Goal: Navigation & Orientation: Find specific page/section

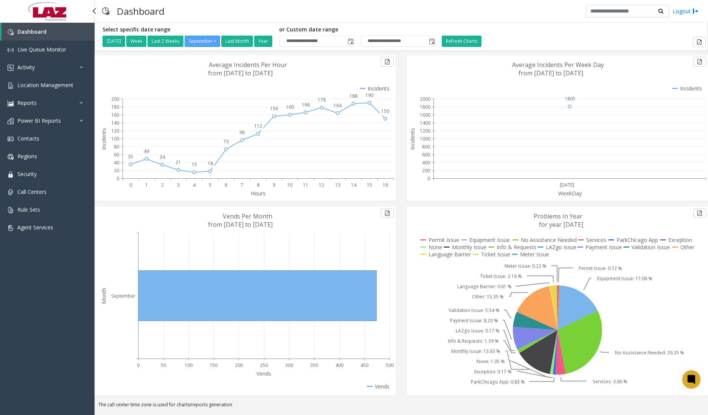
click at [48, 284] on div "Dashboard Live Queue Monitor Activity Daily Activity Lane Activity Agent Activi…" at bounding box center [47, 213] width 95 height 381
click at [59, 103] on link "Reports" at bounding box center [47, 103] width 95 height 18
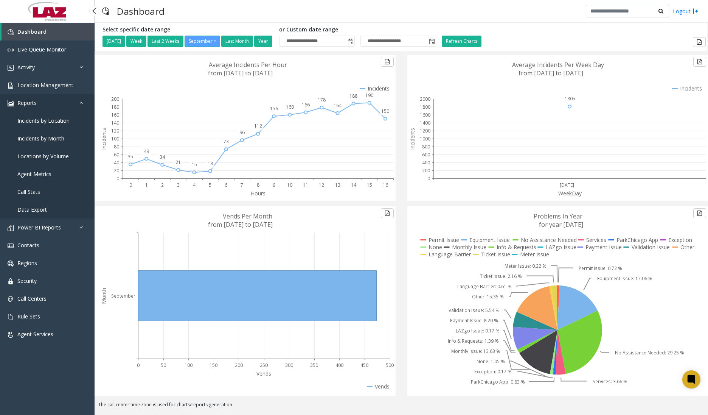
click at [35, 100] on span "Reports" at bounding box center [26, 102] width 19 height 7
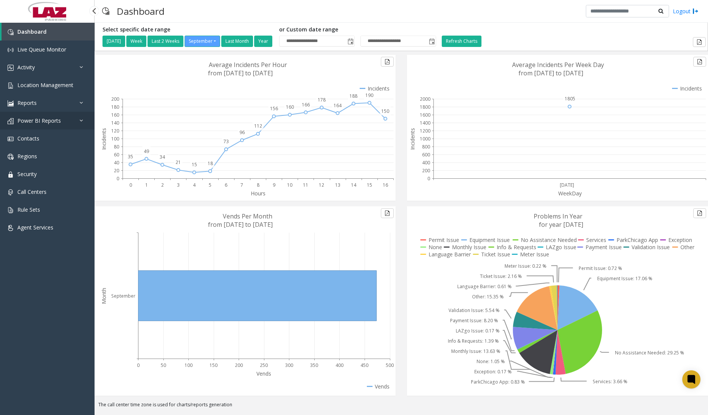
click at [73, 118] on link "Power BI Reports" at bounding box center [47, 121] width 95 height 18
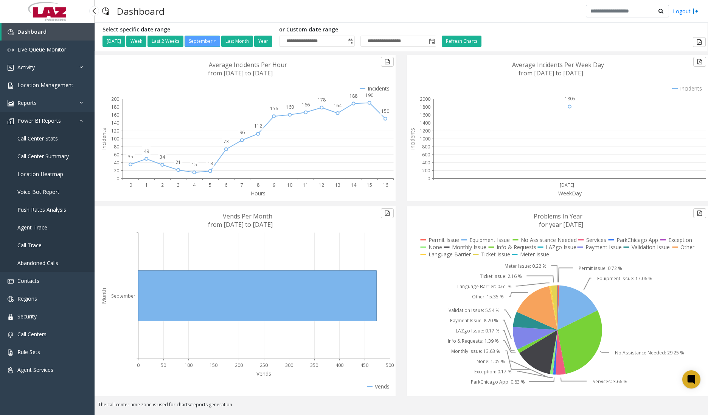
drag, startPoint x: 46, startPoint y: 114, endPoint x: 82, endPoint y: 127, distance: 38.0
click at [46, 113] on link "Power BI Reports" at bounding box center [47, 121] width 95 height 18
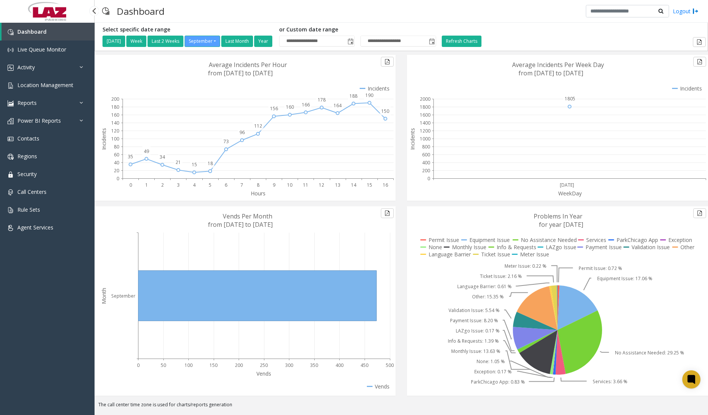
drag, startPoint x: 27, startPoint y: 325, endPoint x: 14, endPoint y: 319, distance: 15.1
click at [26, 325] on div "Dashboard Live Queue Monitor Activity Daily Activity Lane Activity Agent Activi…" at bounding box center [47, 213] width 95 height 381
click at [41, 87] on span "Location Management" at bounding box center [45, 84] width 56 height 7
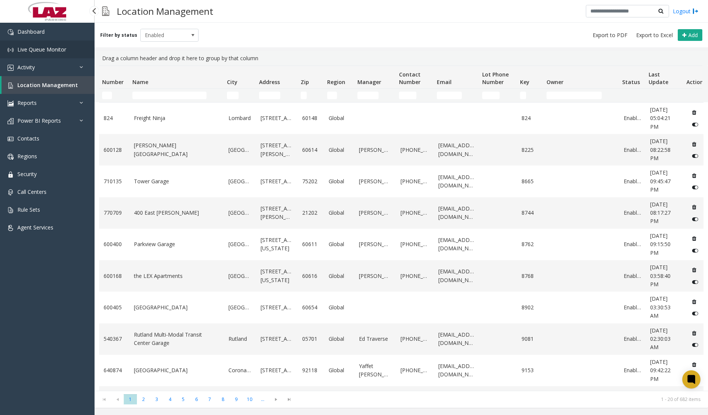
click at [49, 40] on link "Live Queue Monitor" at bounding box center [47, 49] width 95 height 18
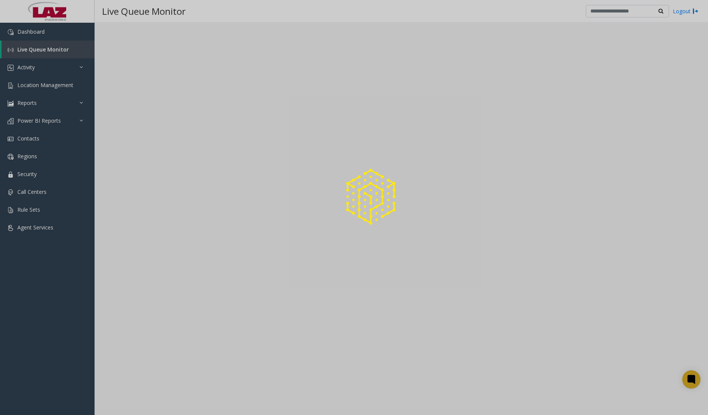
click at [44, 34] on div at bounding box center [354, 207] width 708 height 415
click at [42, 34] on div at bounding box center [354, 207] width 708 height 415
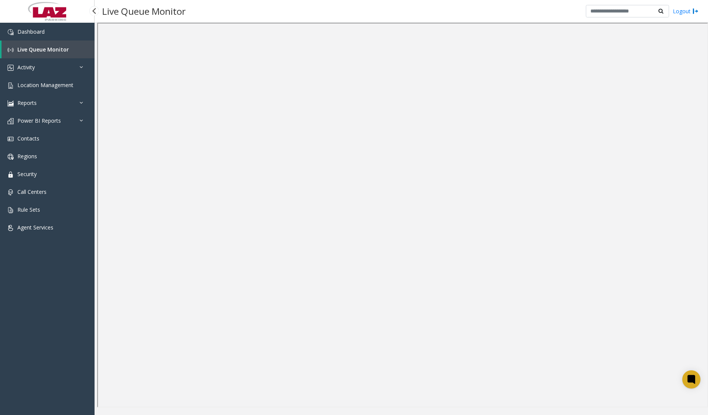
click at [73, 41] on link "Live Queue Monitor" at bounding box center [48, 49] width 93 height 18
click at [69, 37] on link "Dashboard" at bounding box center [47, 32] width 95 height 18
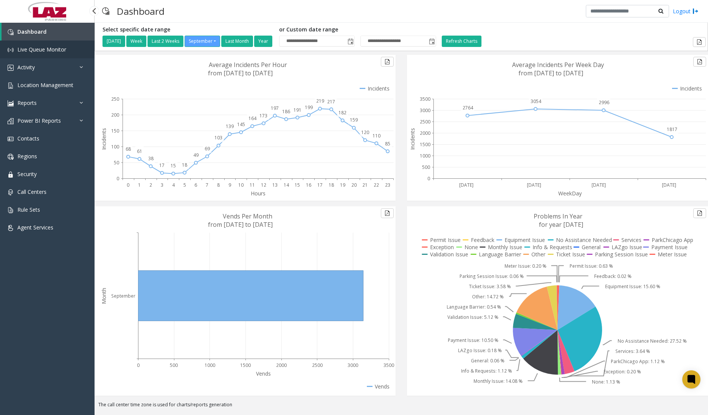
click at [40, 57] on link "Live Queue Monitor" at bounding box center [47, 49] width 95 height 18
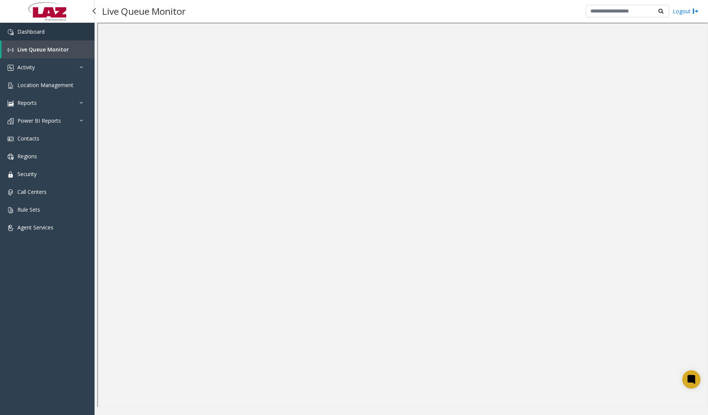
click at [44, 35] on link "Dashboard" at bounding box center [47, 32] width 95 height 18
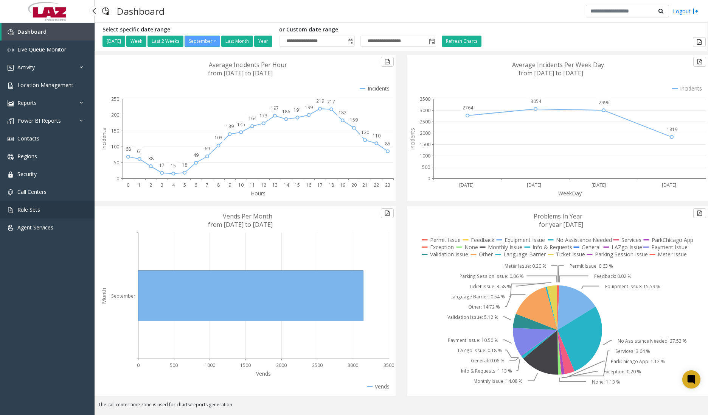
click at [82, 208] on link "Rule Sets" at bounding box center [47, 210] width 95 height 18
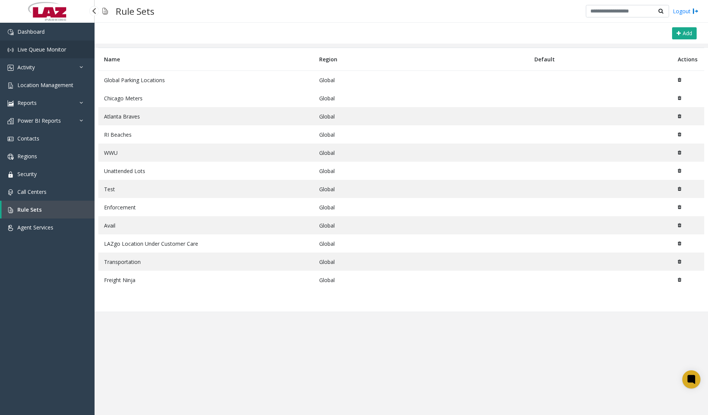
click at [50, 41] on link "Live Queue Monitor" at bounding box center [47, 49] width 95 height 18
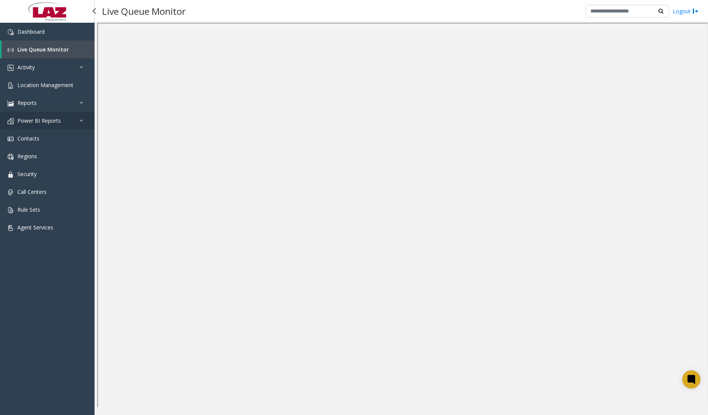
drag, startPoint x: 64, startPoint y: 113, endPoint x: 64, endPoint y: 119, distance: 6.5
click at [64, 112] on link "Power BI Reports" at bounding box center [47, 121] width 95 height 18
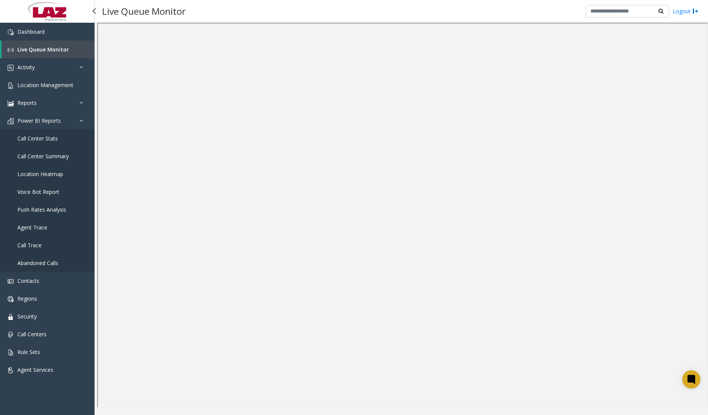
click at [50, 240] on link "Call Trace" at bounding box center [47, 245] width 95 height 18
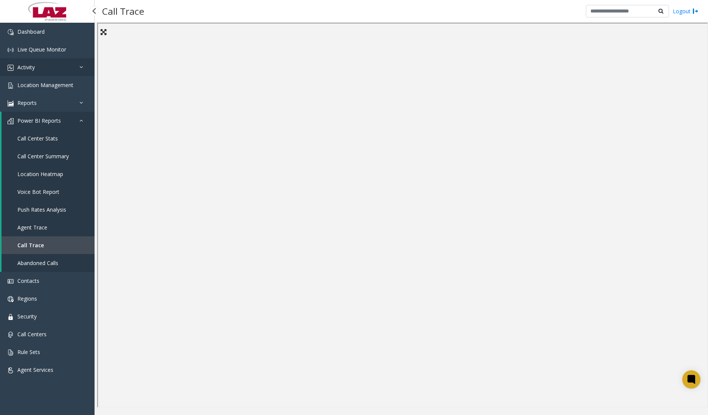
drag, startPoint x: 36, startPoint y: 68, endPoint x: 44, endPoint y: 80, distance: 14.0
click at [36, 68] on link "Activity" at bounding box center [47, 67] width 95 height 18
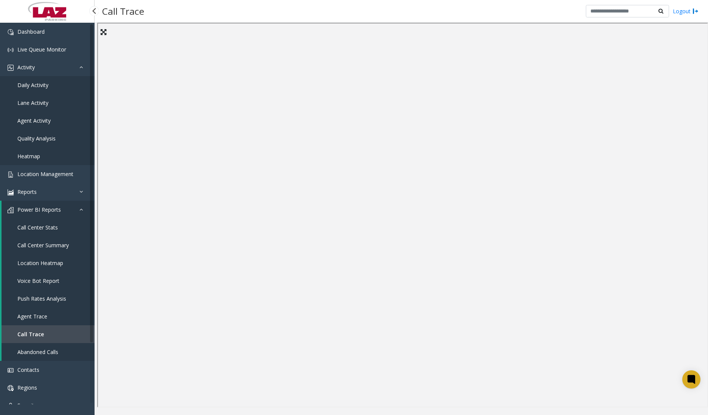
click at [48, 85] on span "Daily Activity" at bounding box center [32, 84] width 31 height 7
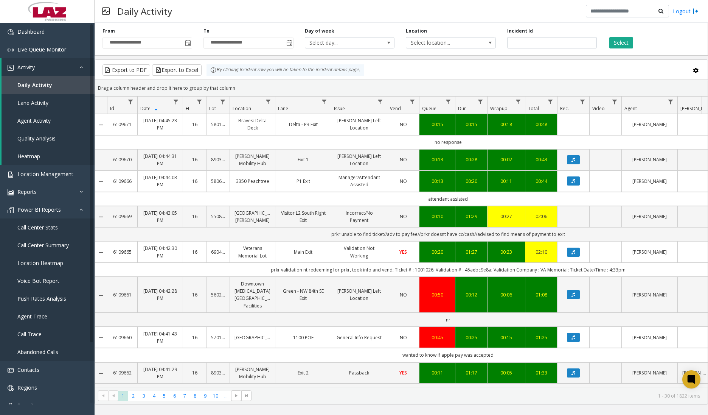
click at [300, 119] on td "Delta - P3 Exit" at bounding box center [303, 124] width 56 height 21
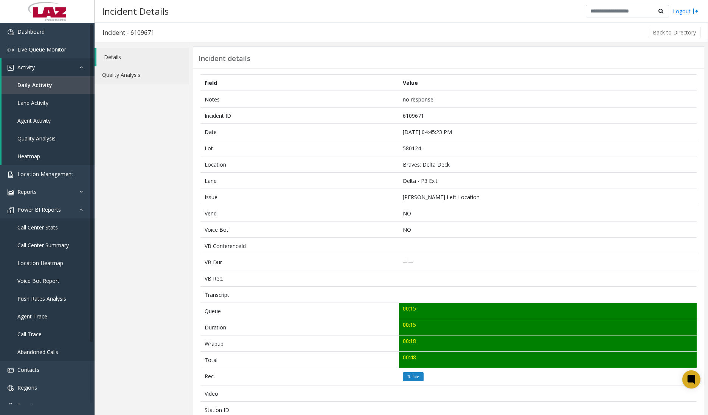
click at [126, 68] on link "Quality Analysis" at bounding box center [142, 75] width 94 height 18
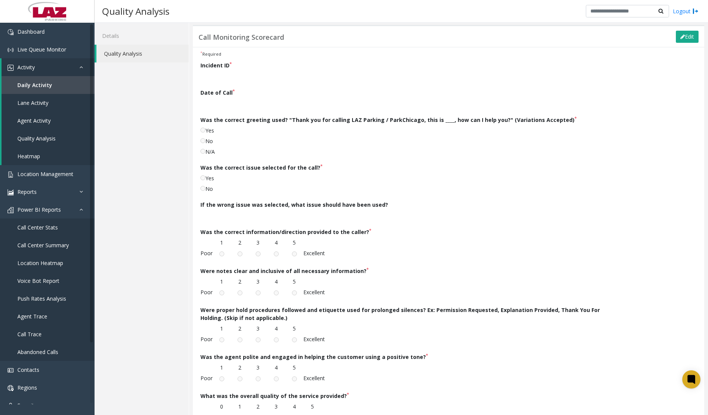
scroll to position [125, 0]
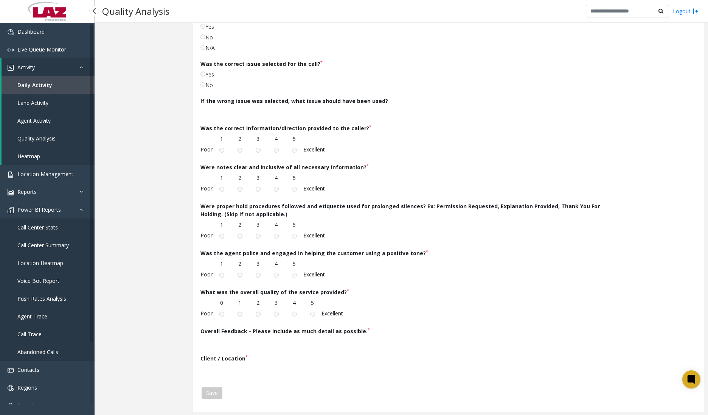
click at [57, 134] on link "Quality Analysis" at bounding box center [48, 138] width 93 height 18
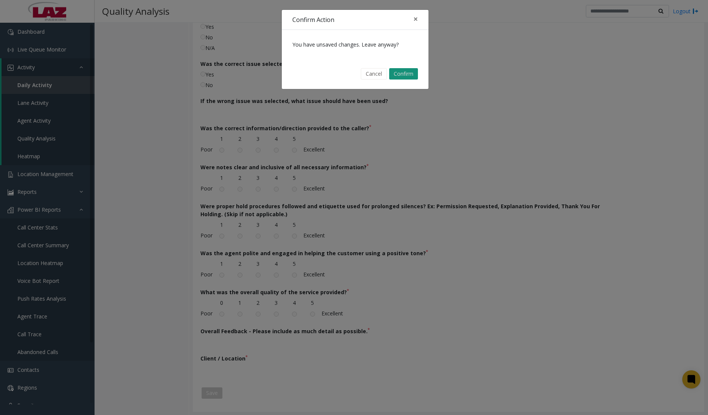
click at [410, 75] on button "Confirm" at bounding box center [403, 73] width 29 height 11
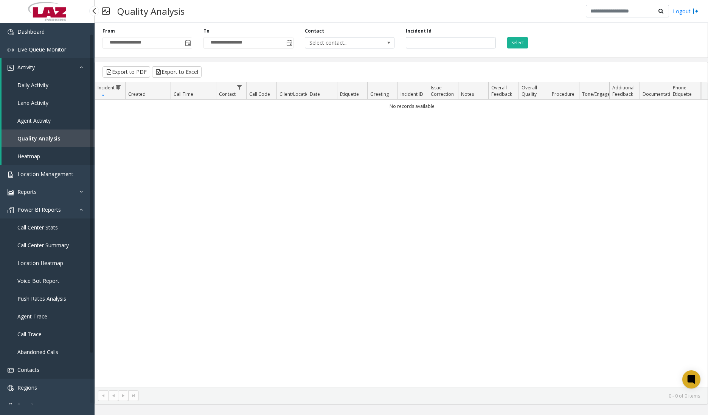
scroll to position [69, 0]
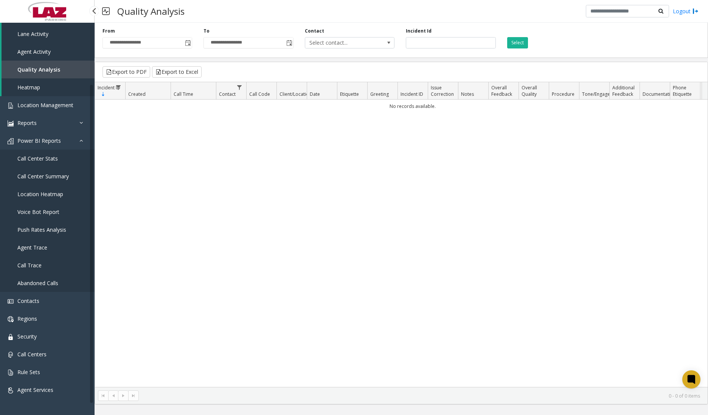
click at [33, 246] on span "Agent Trace" at bounding box center [32, 247] width 30 height 7
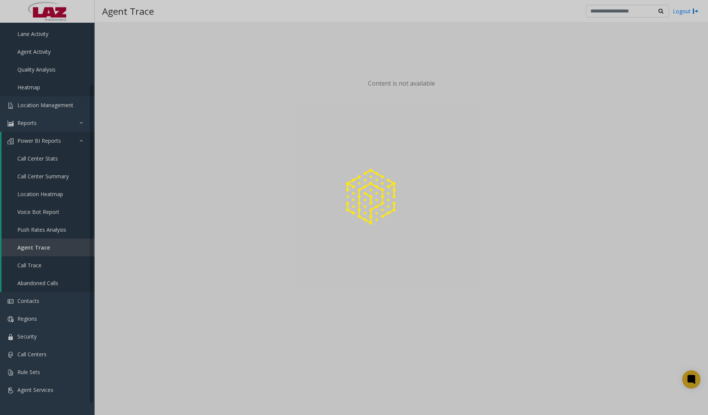
drag, startPoint x: 62, startPoint y: 173, endPoint x: 60, endPoint y: 167, distance: 6.3
click at [61, 169] on div at bounding box center [354, 207] width 708 height 415
click at [50, 154] on div at bounding box center [354, 207] width 708 height 415
click at [47, 159] on div at bounding box center [354, 207] width 708 height 415
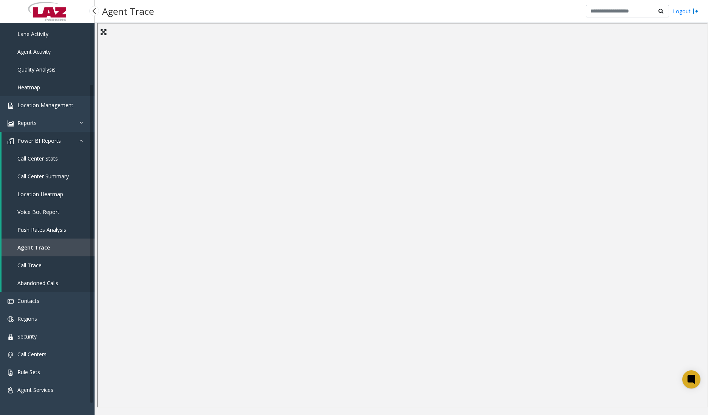
click at [43, 160] on span "Call Center Stats" at bounding box center [37, 158] width 40 height 7
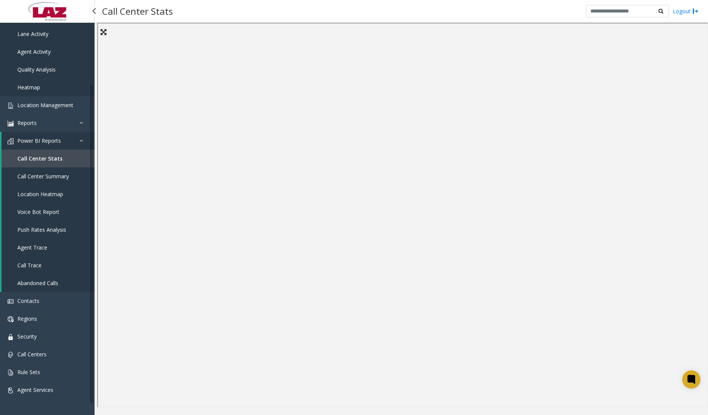
click at [51, 178] on span "Call Center Summary" at bounding box center [42, 176] width 51 height 7
click at [54, 159] on span "Call Center Stats" at bounding box center [37, 158] width 40 height 7
click at [49, 374] on link "Rule Sets" at bounding box center [47, 372] width 95 height 18
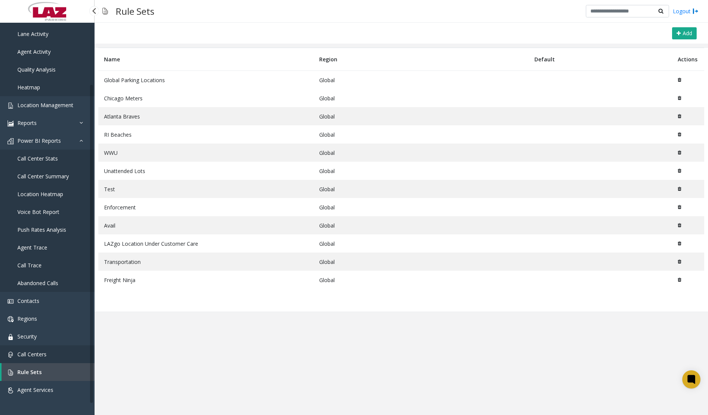
click at [33, 354] on span "Call Centers" at bounding box center [31, 353] width 29 height 7
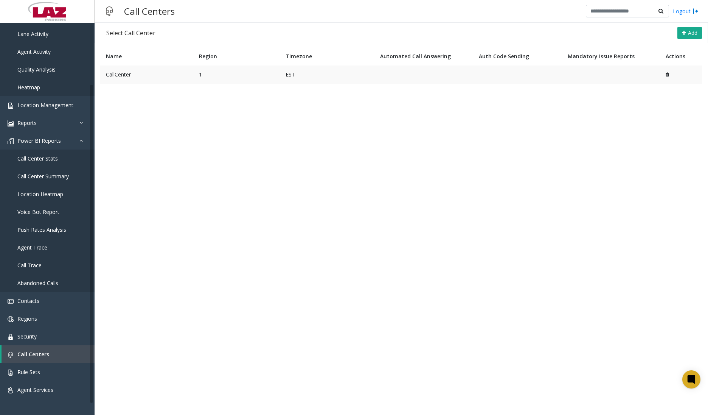
click at [134, 70] on td "CallCenter" at bounding box center [146, 74] width 93 height 18
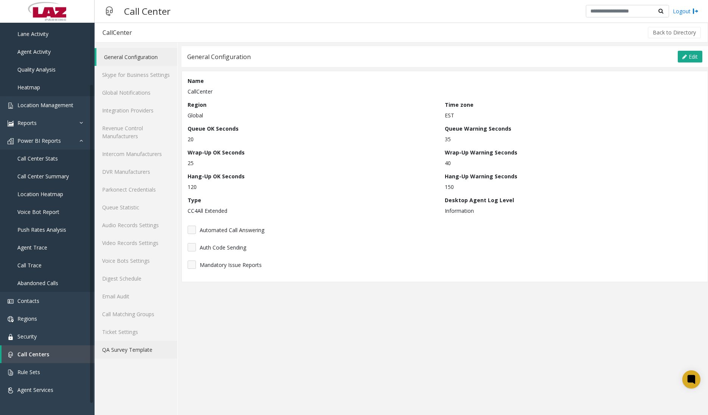
click at [142, 354] on link "QA Survey Template" at bounding box center [136, 350] width 83 height 18
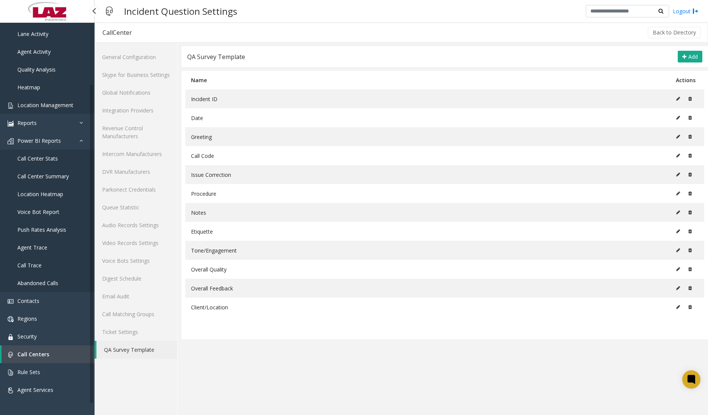
click at [36, 106] on span "Location Management" at bounding box center [45, 104] width 56 height 7
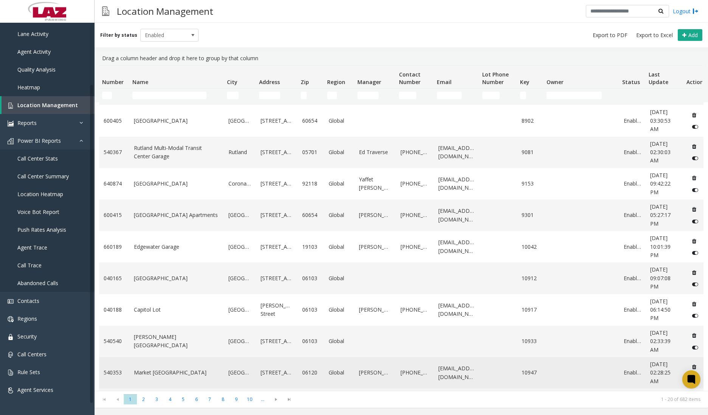
scroll to position [189, 0]
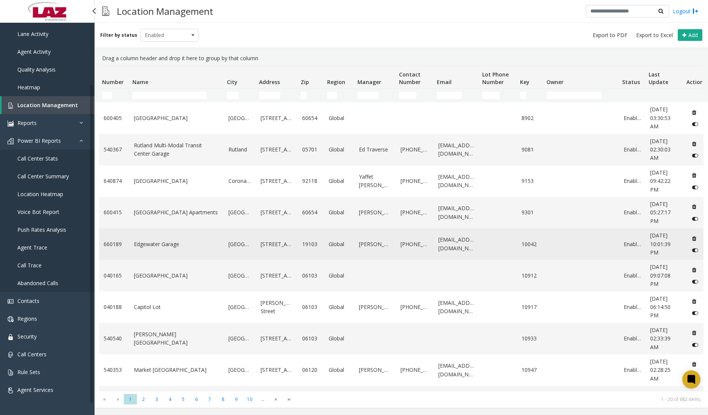
drag, startPoint x: 52, startPoint y: 103, endPoint x: 297, endPoint y: 232, distance: 276.4
click at [52, 103] on span "Location Management" at bounding box center [47, 104] width 61 height 7
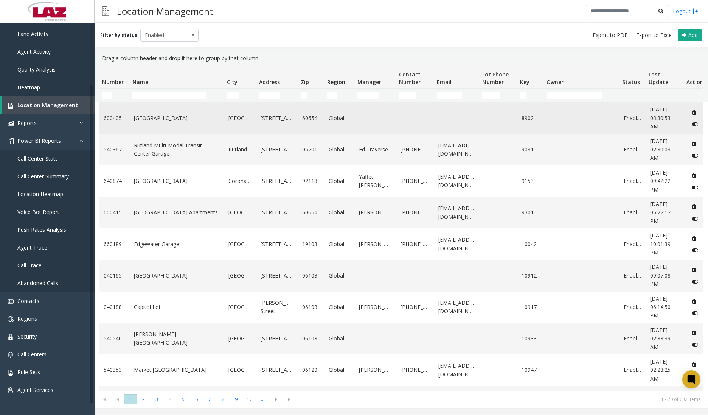
drag, startPoint x: 162, startPoint y: 89, endPoint x: 175, endPoint y: 111, distance: 25.3
click at [163, 89] on td "Name Filter" at bounding box center [176, 96] width 95 height 14
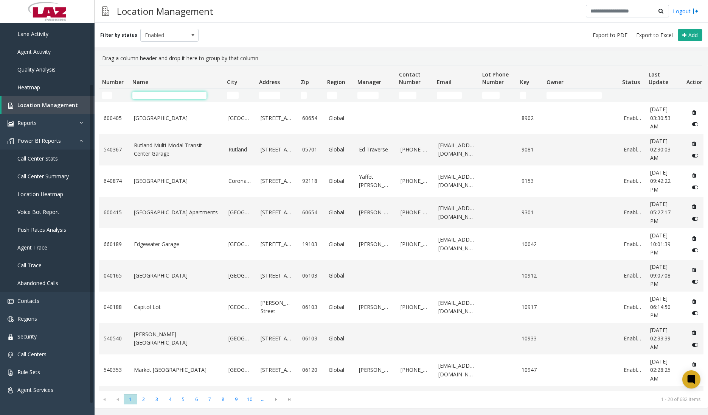
click at [169, 96] on input "Name Filter" at bounding box center [169, 96] width 74 height 8
type input "***"
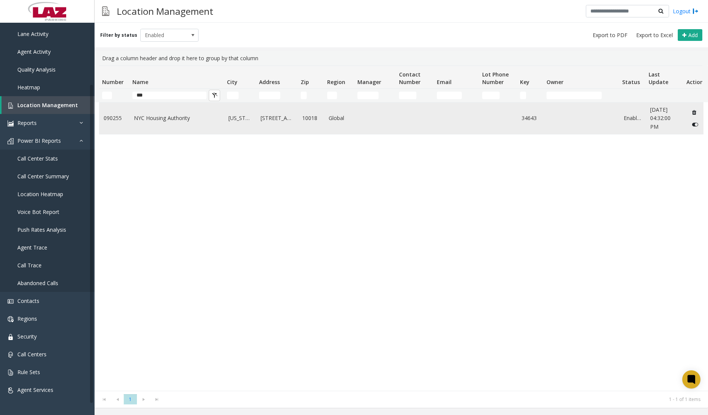
click at [192, 134] on div "090255 NYC Housing Authority [US_STATE] [STREET_ADDRESS] Global 34643 Enabled […" at bounding box center [401, 246] width 605 height 288
drag, startPoint x: 192, startPoint y: 134, endPoint x: 184, endPoint y: 124, distance: 12.6
click at [184, 124] on td "NYC Housing Authority" at bounding box center [176, 118] width 95 height 31
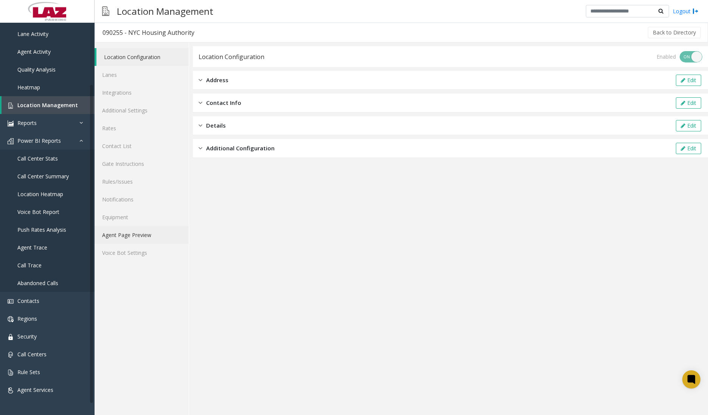
click at [128, 238] on link "Agent Page Preview" at bounding box center [142, 235] width 94 height 18
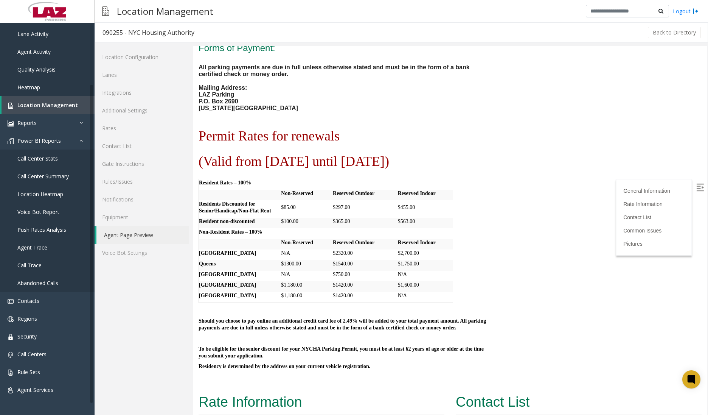
scroll to position [568, 0]
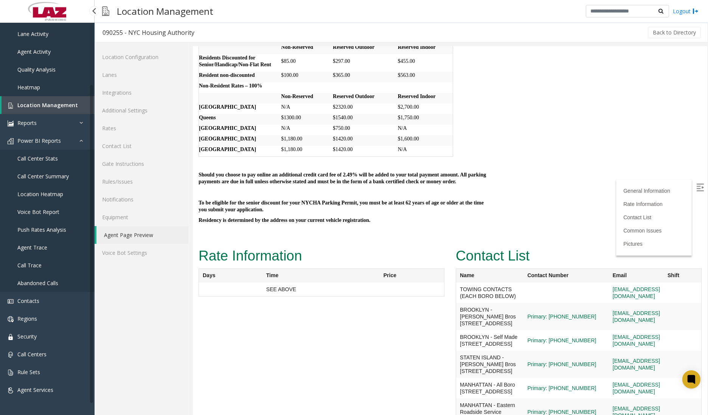
click at [35, 103] on span "Location Management" at bounding box center [47, 104] width 61 height 7
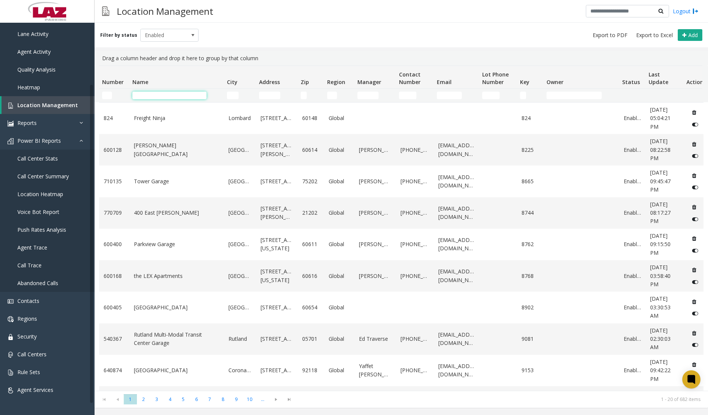
click at [171, 93] on input "Name Filter" at bounding box center [169, 96] width 74 height 8
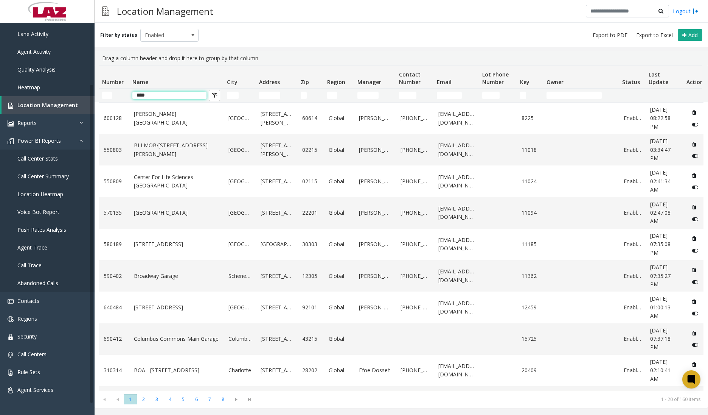
type input "****"
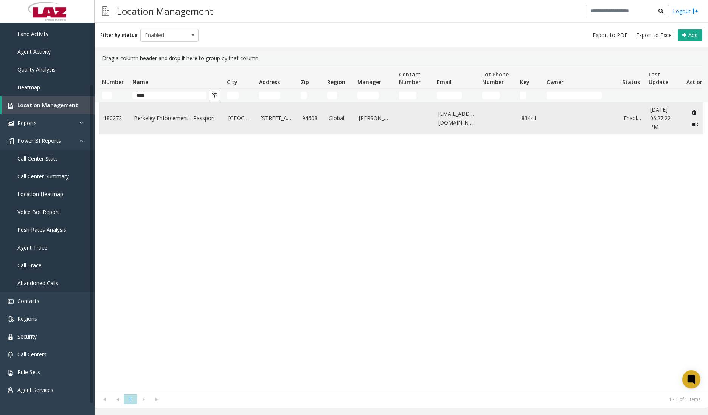
click at [400, 127] on td "Data table" at bounding box center [415, 118] width 38 height 31
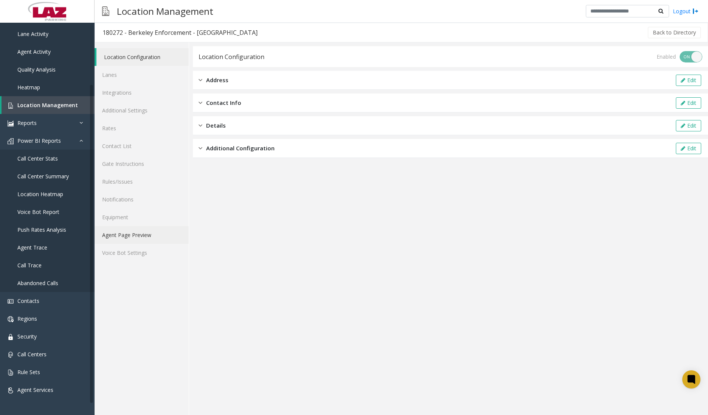
click at [131, 233] on link "Agent Page Preview" at bounding box center [142, 235] width 94 height 18
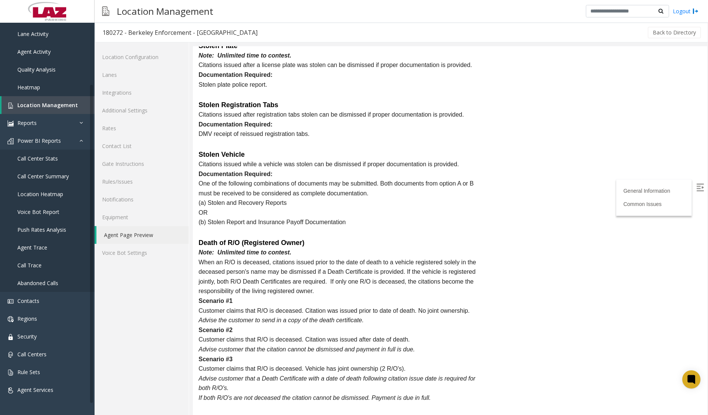
scroll to position [1589, 0]
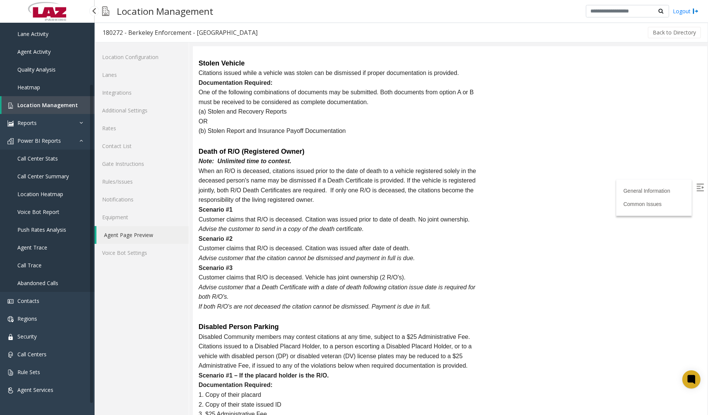
click at [69, 98] on link "Location Management" at bounding box center [48, 105] width 93 height 18
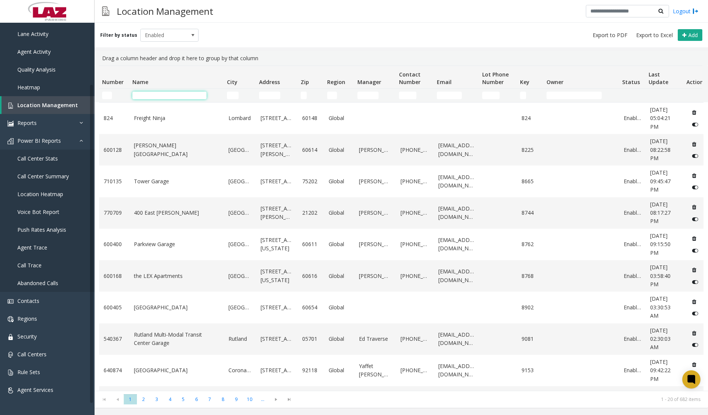
click at [141, 97] on input "Name Filter" at bounding box center [169, 96] width 74 height 8
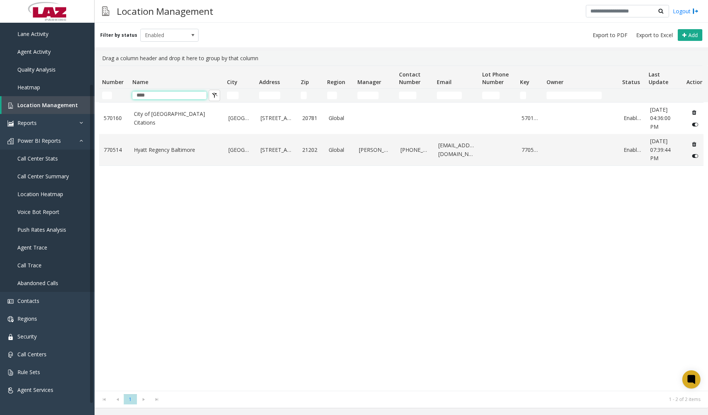
type input "****"
drag, startPoint x: 294, startPoint y: 225, endPoint x: 244, endPoint y: 165, distance: 78.0
click at [293, 225] on div "[GEOGRAPHIC_DATA] Citations [GEOGRAPHIC_DATA] [STREET_ADDRESS][GEOGRAPHIC_DATA]…" at bounding box center [401, 246] width 605 height 288
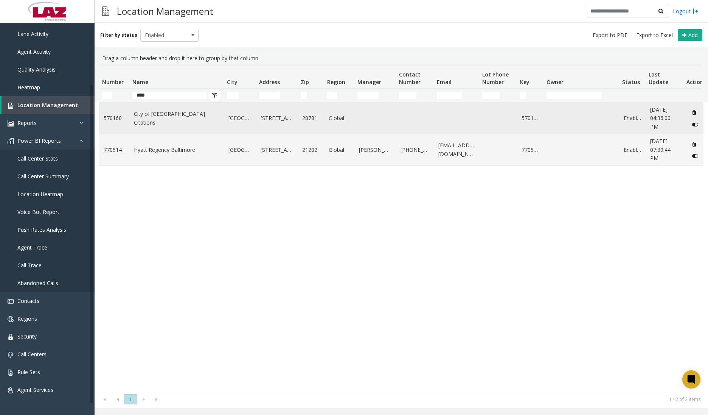
click at [194, 114] on link "City of [GEOGRAPHIC_DATA] Citations" at bounding box center [177, 118] width 86 height 17
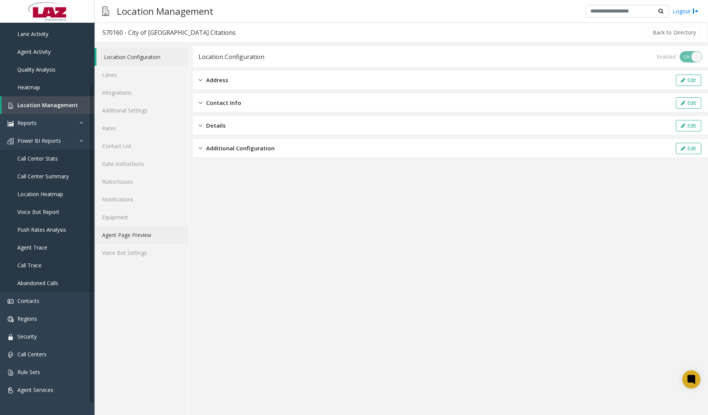
click at [138, 237] on link "Agent Page Preview" at bounding box center [142, 235] width 94 height 18
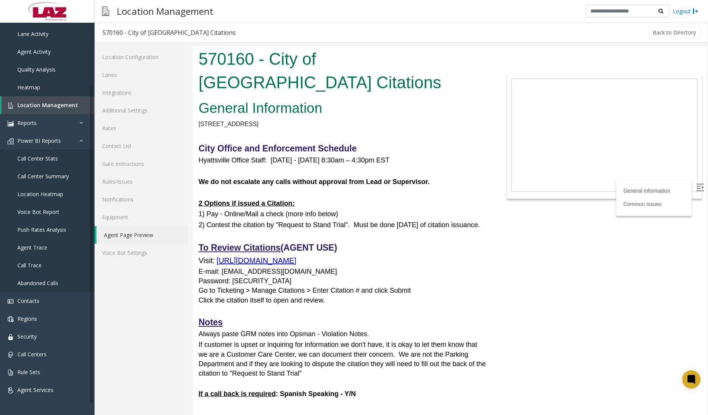
click at [520, 301] on body "570160 - City of [GEOGRAPHIC_DATA] Citations General Information [STREET_ADDRES…" at bounding box center [450, 230] width 515 height 369
click at [556, 254] on body "570160 - City of [GEOGRAPHIC_DATA] Citations General Information [STREET_ADDRES…" at bounding box center [450, 230] width 515 height 369
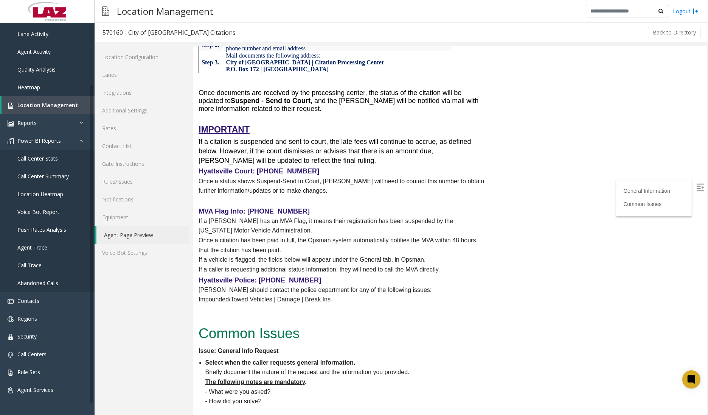
scroll to position [1551, 0]
